Goal: Find contact information: Find contact information

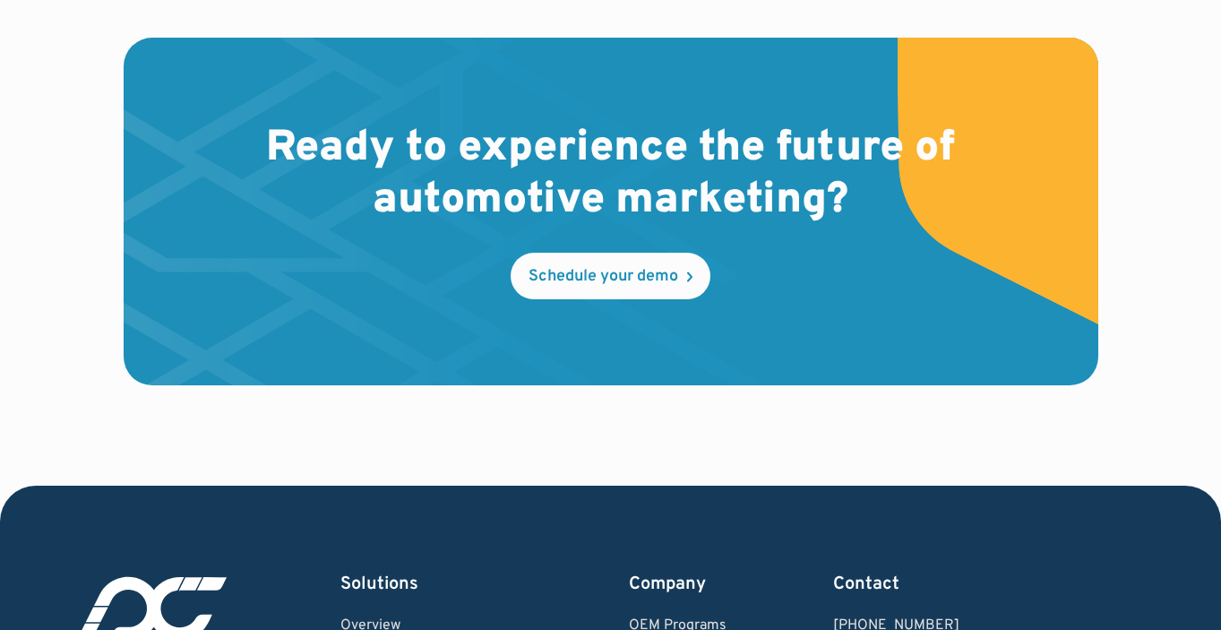
scroll to position [5438, 0]
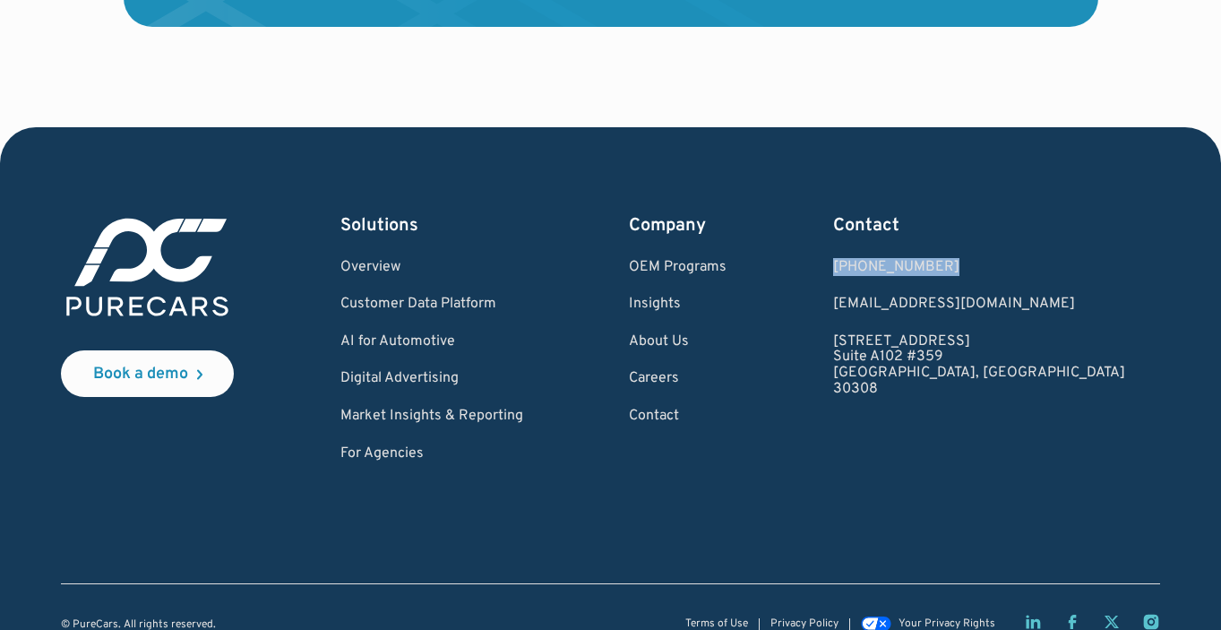
drag, startPoint x: 1027, startPoint y: 237, endPoint x: 928, endPoint y: 242, distance: 99.5
click at [937, 240] on div "Book a demo Solutions Overview Customer Data Platform AI for Automotive Digital…" at bounding box center [610, 337] width 1099 height 249
copy div "[PHONE_NUMBER]"
click at [1011, 260] on div "[PHONE_NUMBER]" at bounding box center [979, 268] width 292 height 16
drag, startPoint x: 1051, startPoint y: 236, endPoint x: 936, endPoint y: 237, distance: 115.5
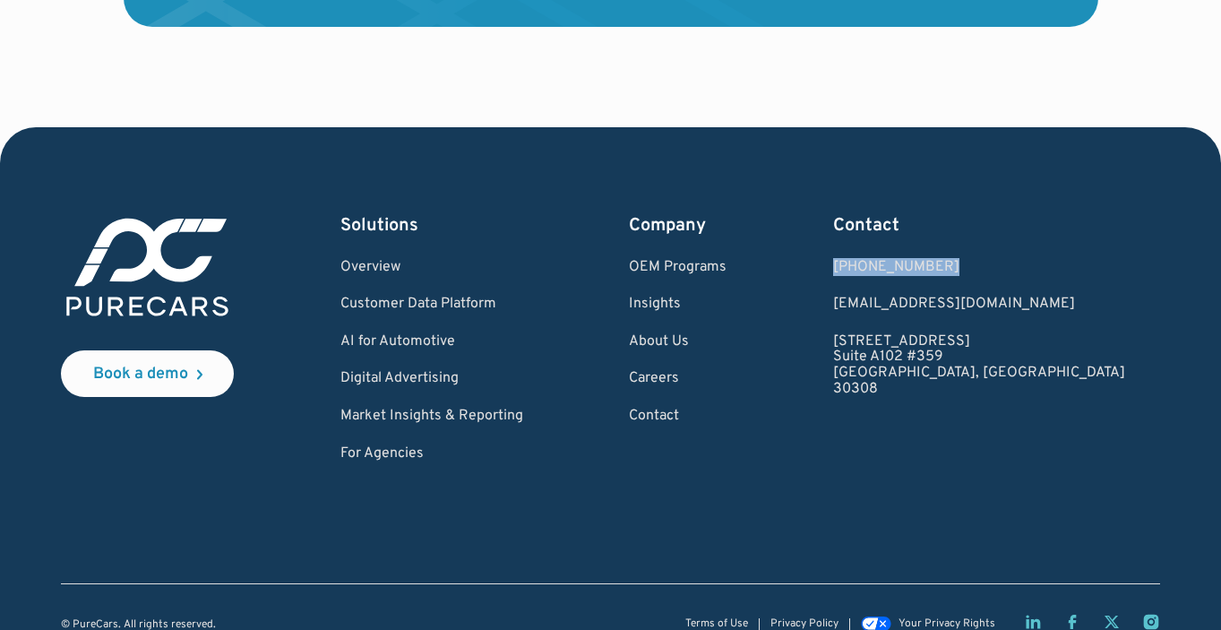
click at [936, 237] on div "Book a demo Solutions Overview Customer Data Platform AI for Automotive Digital…" at bounding box center [610, 337] width 1099 height 249
copy div "[PHONE_NUMBER]"
click at [1087, 242] on div "Book a demo Solutions Overview Customer Data Platform AI for Automotive Digital…" at bounding box center [610, 337] width 1099 height 249
drag, startPoint x: 1022, startPoint y: 237, endPoint x: 930, endPoint y: 240, distance: 91.4
click at [930, 240] on div "Book a demo Solutions Overview Customer Data Platform AI for Automotive Digital…" at bounding box center [610, 337] width 1099 height 249
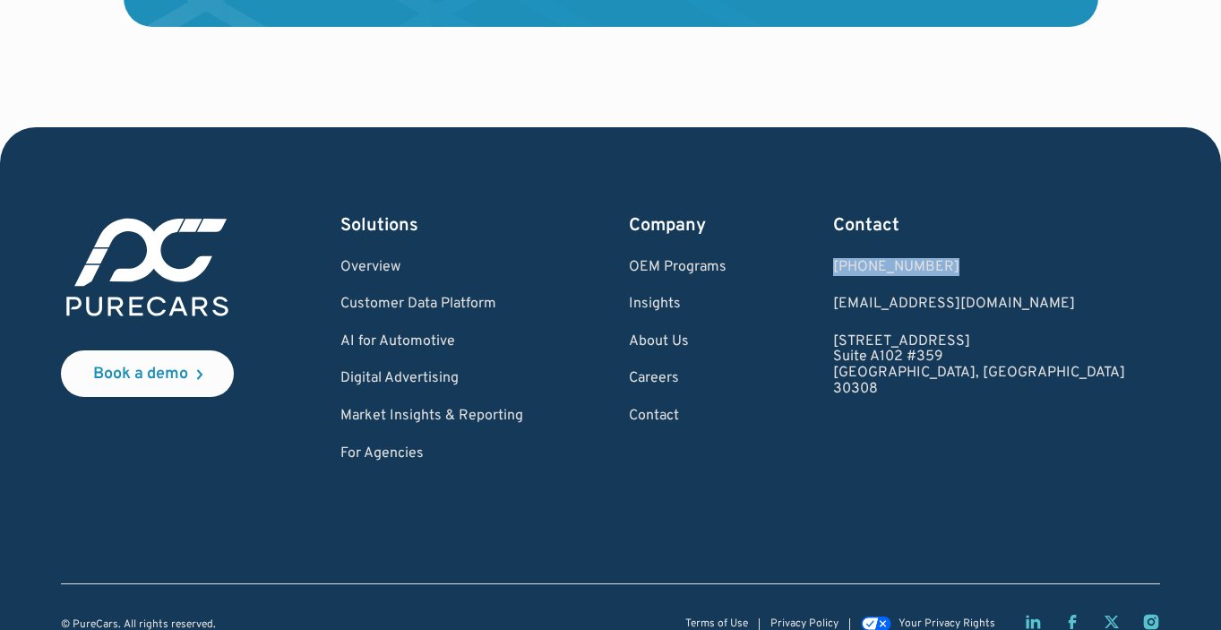
copy div "[PHONE_NUMBER]"
